Goal: Information Seeking & Learning: Learn about a topic

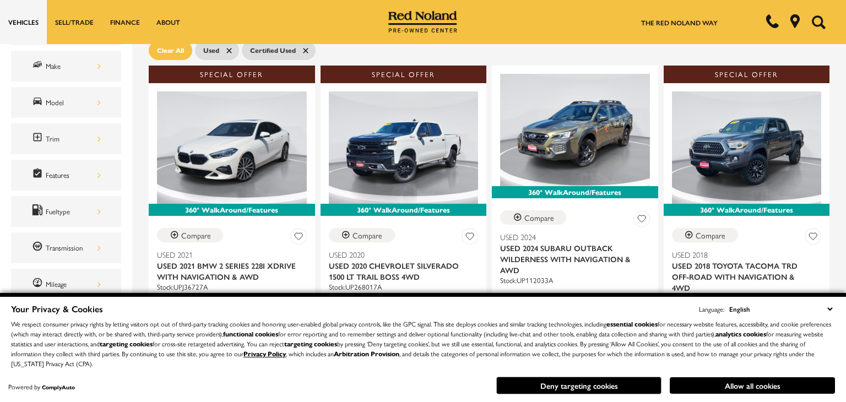
scroll to position [199, 0]
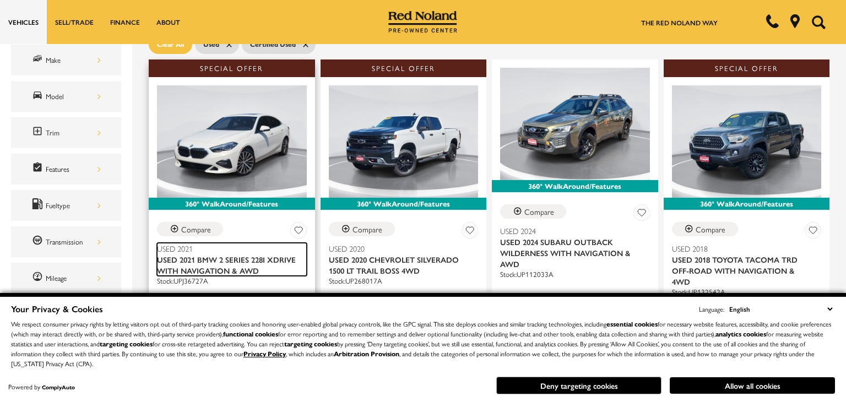
click at [231, 254] on span "Used 2021 BMW 2 Series 228i xDrive With Navigation & AWD" at bounding box center [228, 265] width 142 height 22
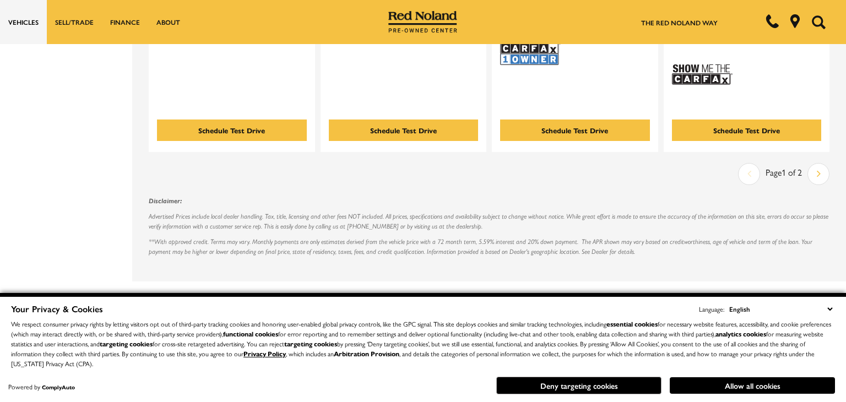
scroll to position [2534, 0]
